Goal: Task Accomplishment & Management: Use online tool/utility

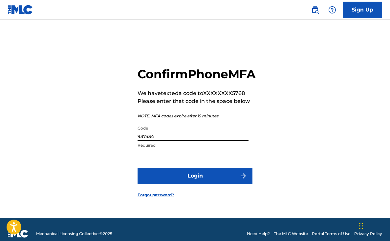
type input "937434"
click at [195, 183] on button "Login" at bounding box center [195, 176] width 115 height 16
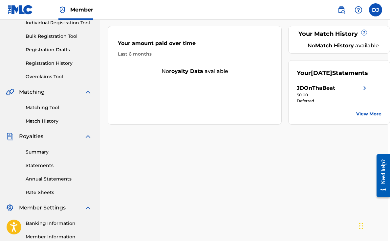
scroll to position [89, 2]
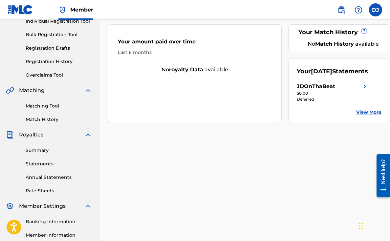
click at [70, 179] on link "Annual Statements" at bounding box center [59, 177] width 66 height 7
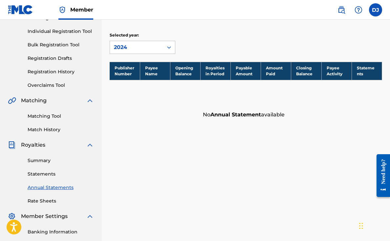
scroll to position [83, 0]
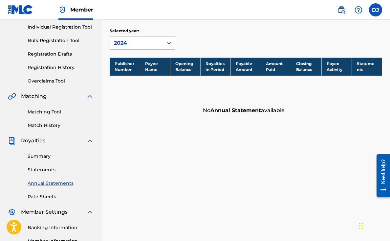
click at [51, 167] on link "Statements" at bounding box center [61, 169] width 66 height 7
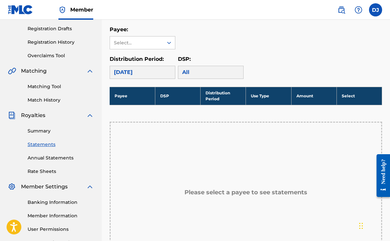
scroll to position [107, 0]
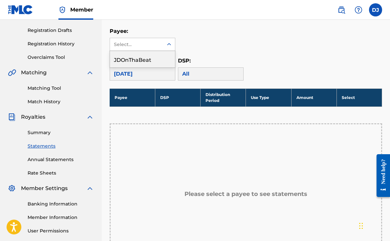
click at [168, 45] on icon at bounding box center [169, 44] width 7 height 7
click at [154, 56] on div "JDOnThaBeat" at bounding box center [142, 59] width 65 height 16
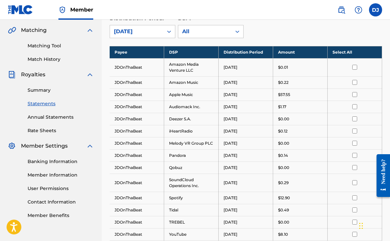
scroll to position [138, 0]
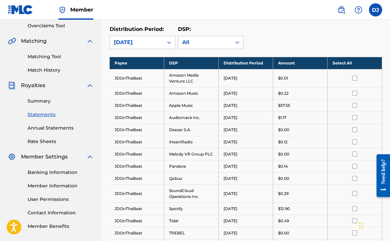
click at [346, 65] on th "Select All" at bounding box center [355, 63] width 55 height 12
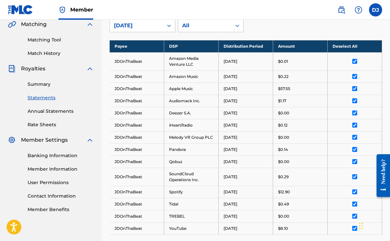
scroll to position [161, 0]
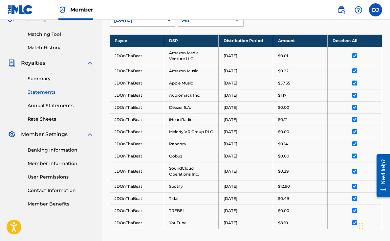
click at [55, 117] on link "Rate Sheets" at bounding box center [61, 119] width 66 height 7
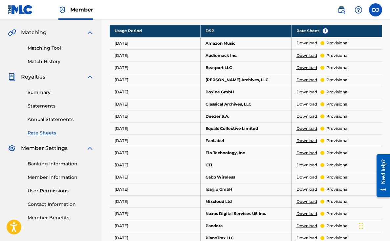
scroll to position [175, 0]
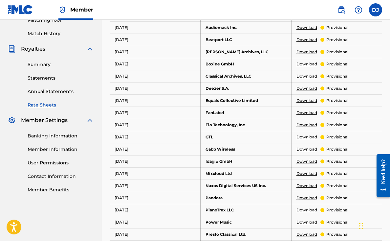
click at [64, 149] on link "Member Information" at bounding box center [61, 149] width 66 height 7
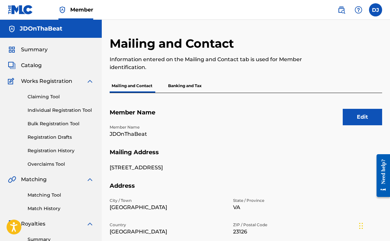
click at [179, 90] on p "Banking and Tax" at bounding box center [184, 86] width 37 height 14
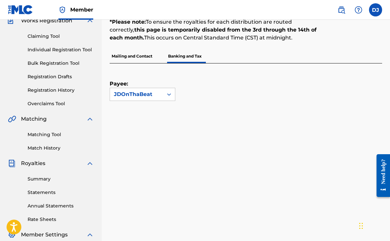
scroll to position [56, 0]
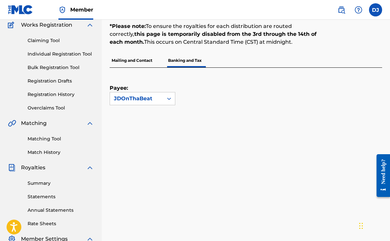
click at [60, 109] on link "Overclaims Tool" at bounding box center [61, 108] width 66 height 7
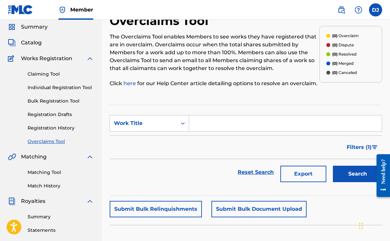
scroll to position [7, 0]
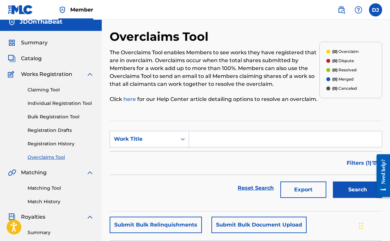
click at [59, 144] on link "Registration History" at bounding box center [61, 143] width 66 height 7
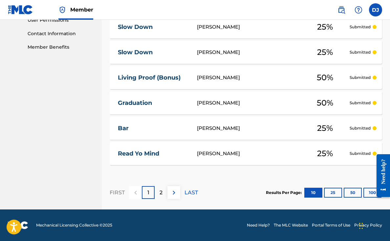
click at [161, 191] on p "2" at bounding box center [161, 193] width 3 height 8
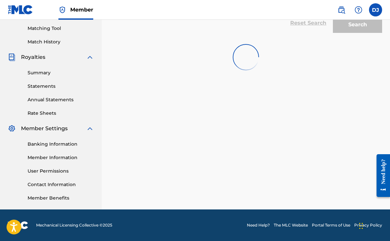
scroll to position [167, 0]
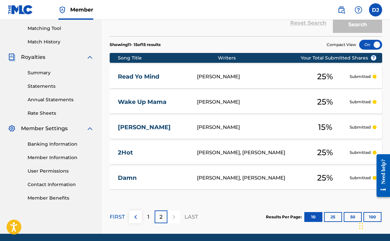
click at [172, 217] on div at bounding box center [174, 216] width 13 height 13
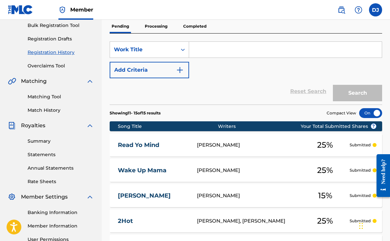
scroll to position [87, 0]
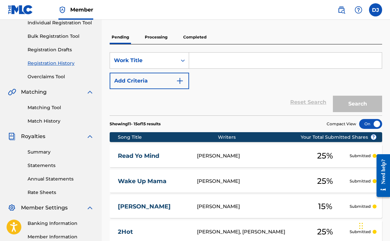
click at [162, 36] on p "Processing" at bounding box center [156, 37] width 27 height 14
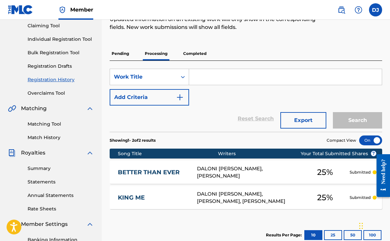
scroll to position [71, 0]
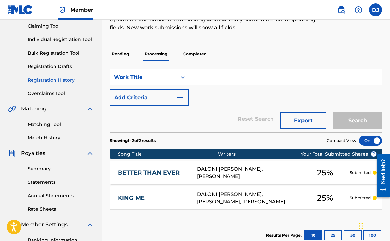
click at [203, 56] on p "Completed" at bounding box center [194, 54] width 27 height 14
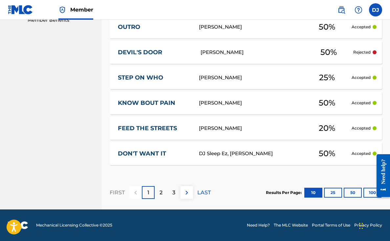
scroll to position [344, 0]
click at [267, 55] on div "[PERSON_NAME]" at bounding box center [253, 53] width 104 height 8
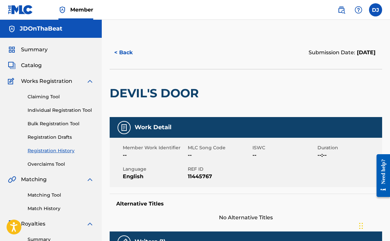
click at [128, 52] on button "< Back" at bounding box center [129, 52] width 39 height 16
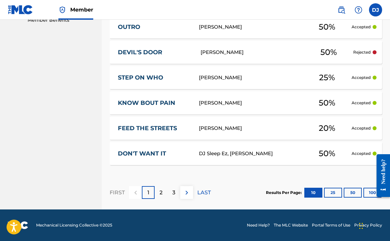
click at [331, 193] on button "25" at bounding box center [333, 193] width 18 height 10
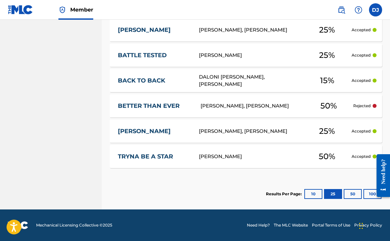
click at [350, 190] on button "50" at bounding box center [353, 194] width 18 height 10
click at [356, 193] on button "50" at bounding box center [353, 194] width 18 height 10
click at [369, 194] on button "100" at bounding box center [373, 194] width 18 height 10
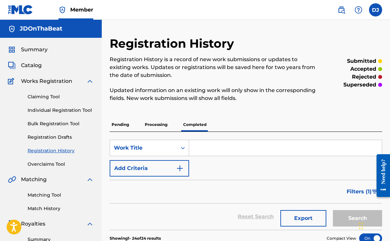
scroll to position [0, 0]
click at [126, 125] on p "Pending" at bounding box center [120, 125] width 21 height 14
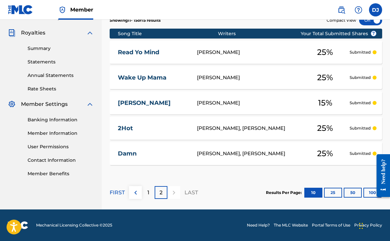
scroll to position [191, 0]
click at [53, 173] on link "Member Benefits" at bounding box center [61, 173] width 66 height 7
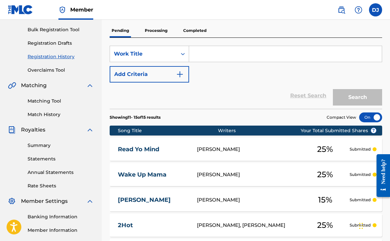
scroll to position [93, 0]
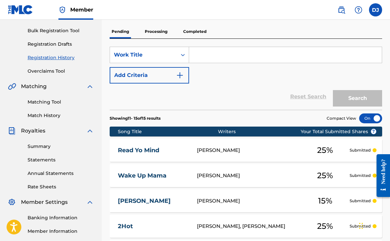
click at [201, 36] on p "Completed" at bounding box center [194, 32] width 27 height 14
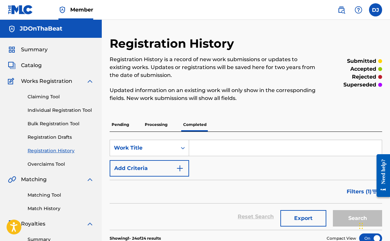
click at [217, 150] on input "Search Form" at bounding box center [285, 148] width 193 height 16
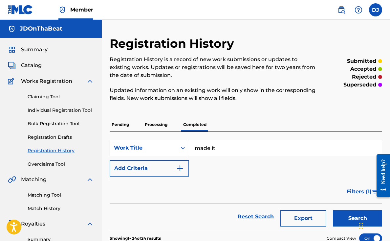
type input "made it"
click at [358, 218] on button "Search" at bounding box center [357, 218] width 49 height 16
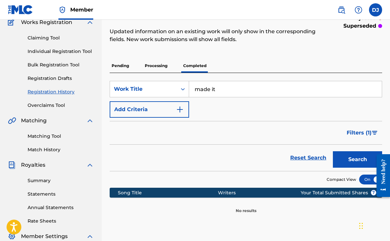
scroll to position [1, 0]
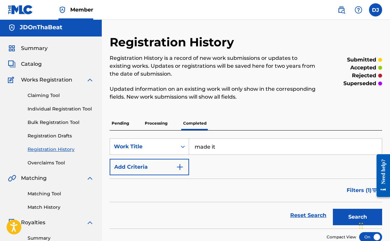
click at [154, 124] on p "Processing" at bounding box center [156, 123] width 27 height 14
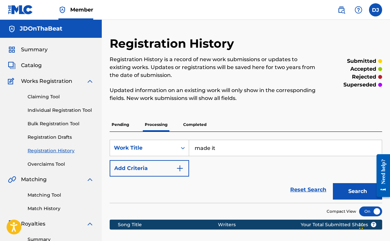
click at [125, 127] on p "Pending" at bounding box center [120, 125] width 21 height 14
click at [233, 147] on input "made it" at bounding box center [285, 148] width 193 height 16
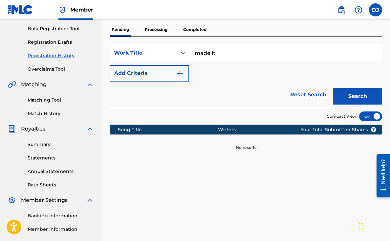
scroll to position [101, 0]
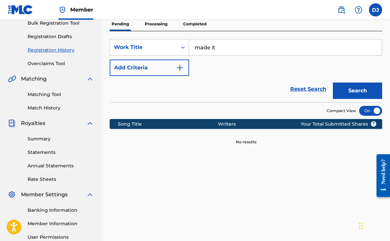
click at [358, 91] on button "Search" at bounding box center [357, 90] width 49 height 16
drag, startPoint x: 222, startPoint y: 53, endPoint x: 184, endPoint y: 42, distance: 38.8
click at [184, 42] on div "SearchWithCriteriac2a1226a-b676-4f9d-8b1a-91db0e274f7f Work Title made it" at bounding box center [246, 47] width 273 height 16
click at [358, 91] on button "Search" at bounding box center [357, 90] width 49 height 16
type input "Made It"
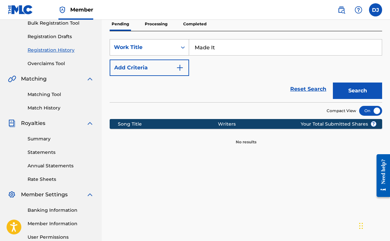
click at [358, 91] on button "Search" at bounding box center [357, 90] width 49 height 16
click at [155, 24] on p "Processing" at bounding box center [156, 24] width 27 height 14
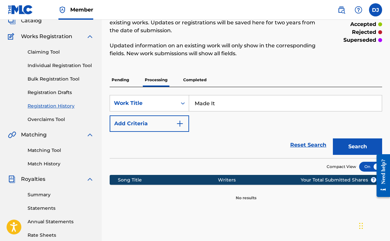
scroll to position [33, 0]
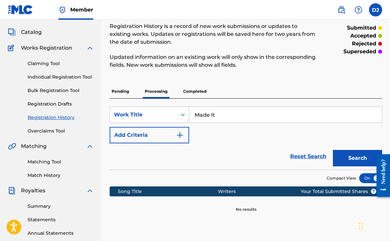
click at [190, 91] on p "Completed" at bounding box center [194, 91] width 27 height 14
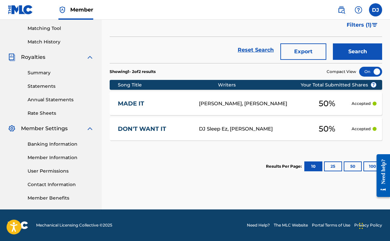
scroll to position [167, 0]
click at [298, 226] on link "The MLC Website" at bounding box center [291, 225] width 34 height 6
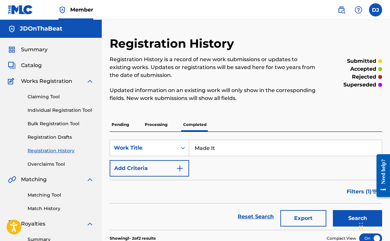
scroll to position [0, 0]
drag, startPoint x: 226, startPoint y: 149, endPoint x: 158, endPoint y: 148, distance: 67.7
click at [158, 148] on div "SearchWithCriteriac2a1226a-b676-4f9d-8b1a-91db0e274f7f Work Title Made It" at bounding box center [246, 148] width 273 height 16
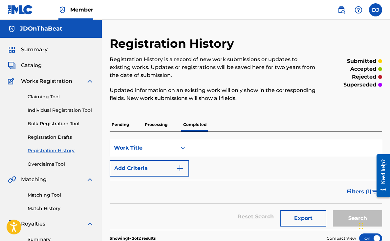
click at [198, 206] on div "Reset Search Export Search" at bounding box center [246, 216] width 273 height 26
click at [158, 127] on p "Processing" at bounding box center [156, 125] width 27 height 14
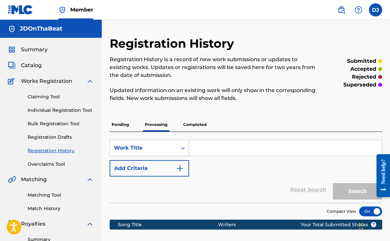
click at [128, 129] on p "Pending" at bounding box center [120, 125] width 21 height 14
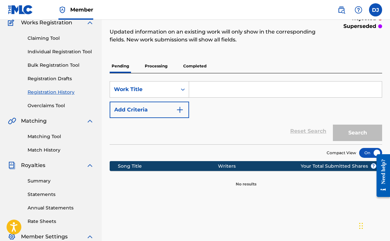
scroll to position [54, 0]
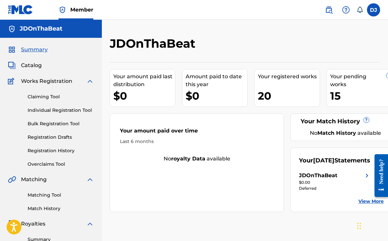
click at [269, 90] on div "20" at bounding box center [289, 95] width 62 height 15
click at [55, 95] on link "Claiming Tool" at bounding box center [60, 96] width 66 height 7
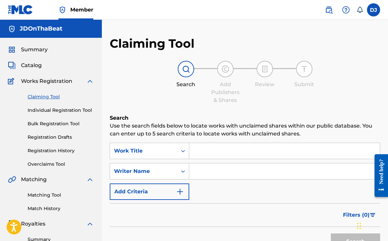
click at [63, 109] on link "Individual Registration Tool" at bounding box center [61, 110] width 66 height 7
